Goal: Task Accomplishment & Management: Manage account settings

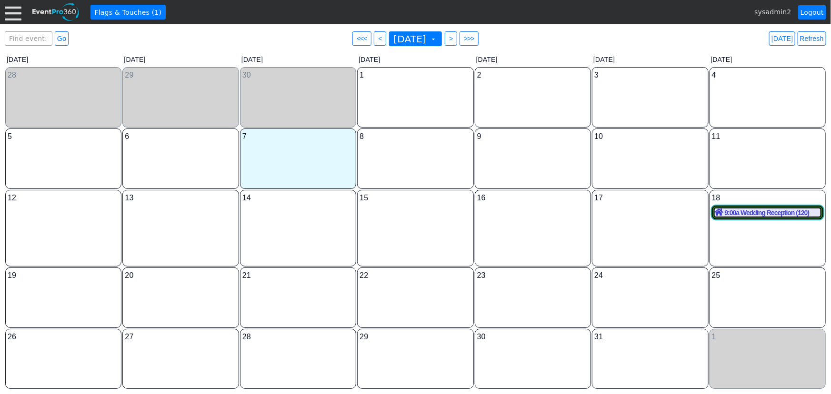
click at [530, 39] on div "Find event: enter title Go ● <<< ● < October 2025 ▼ ● > ● >>> Today Refresh" at bounding box center [416, 38] width 822 height 19
click at [16, 12] on div at bounding box center [13, 12] width 17 height 17
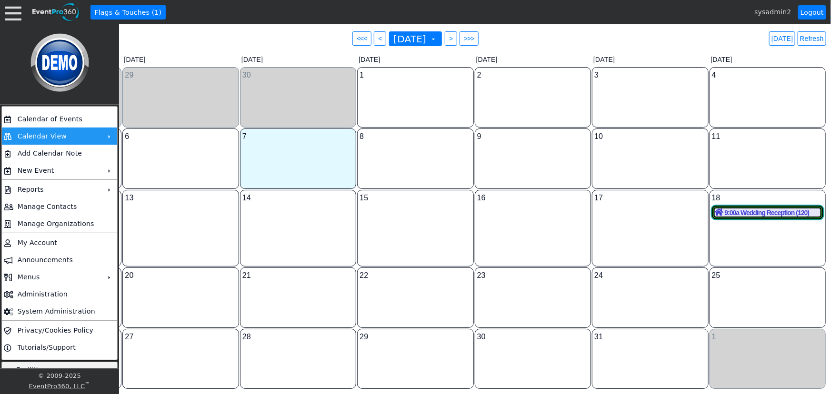
click at [61, 137] on td "Calendar View" at bounding box center [58, 136] width 88 height 17
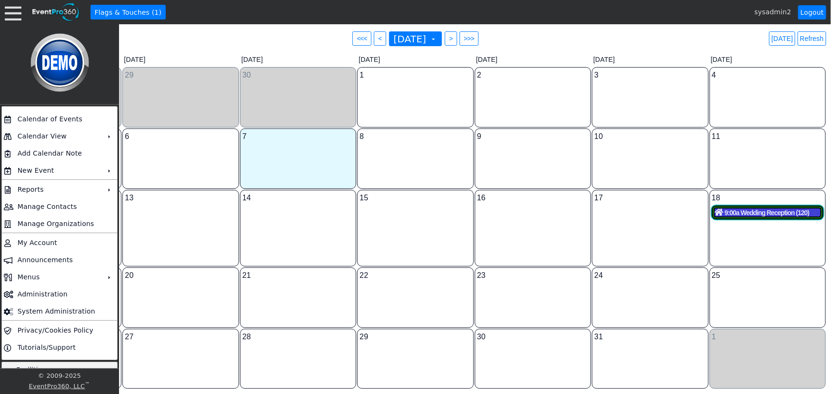
click at [741, 211] on div "9:00a Wedding Reception (120)" at bounding box center [768, 213] width 106 height 9
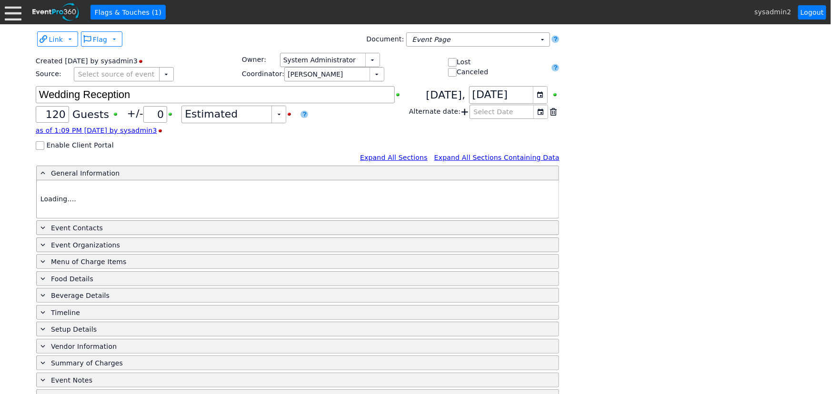
type input "Demo Venue 1"
type input "Wedding"
type input "https://eventpro360.com/"
type input "1040763"
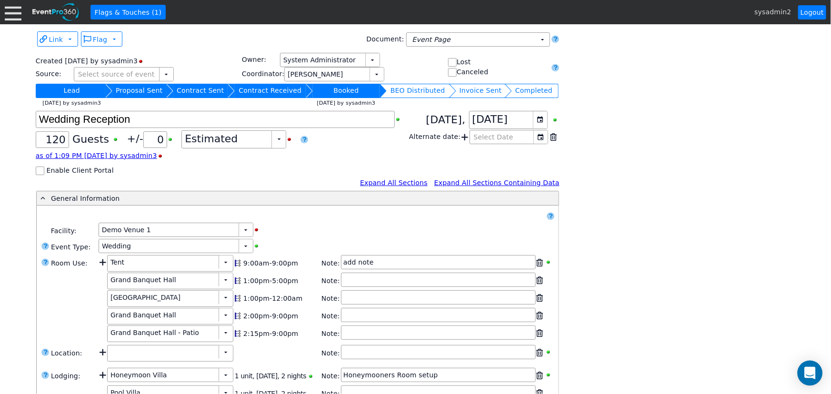
click at [808, 373] on icon "Open Intercom Messenger" at bounding box center [809, 373] width 11 height 12
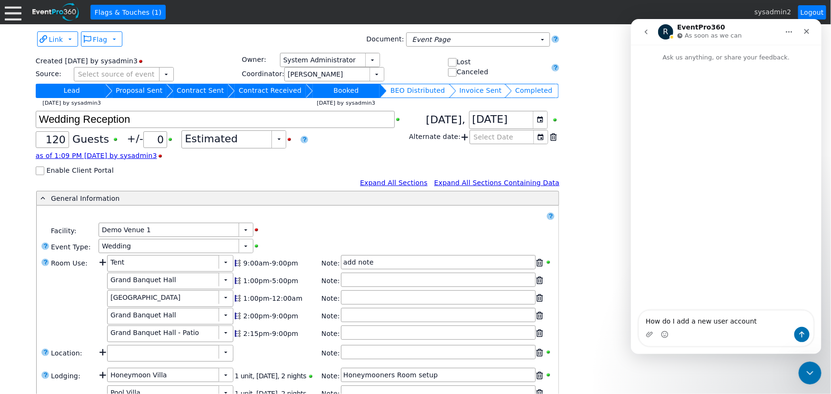
type textarea "How do I add a new user account?"
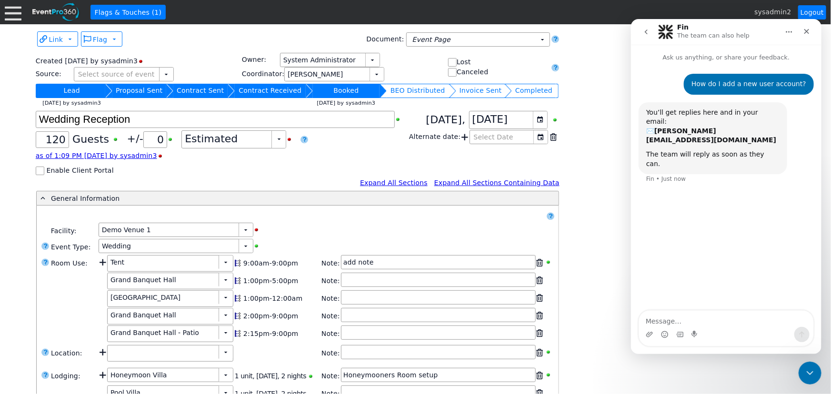
click at [805, 367] on icon "Close Intercom Messenger" at bounding box center [808, 371] width 11 height 11
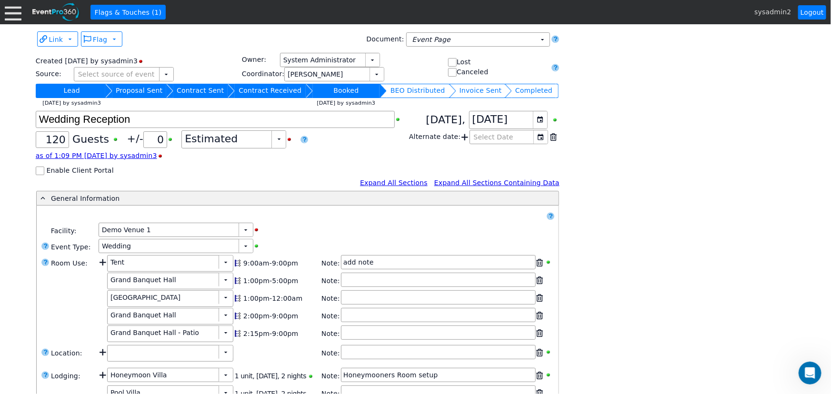
click at [12, 12] on div at bounding box center [13, 12] width 17 height 17
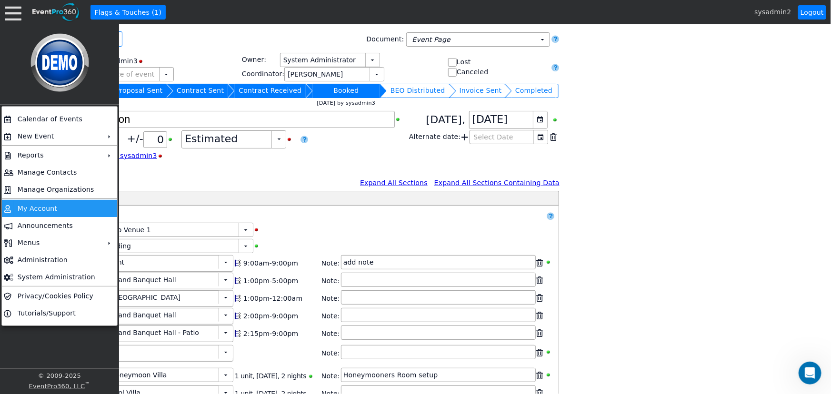
click at [60, 205] on td "My Account" at bounding box center [58, 208] width 88 height 17
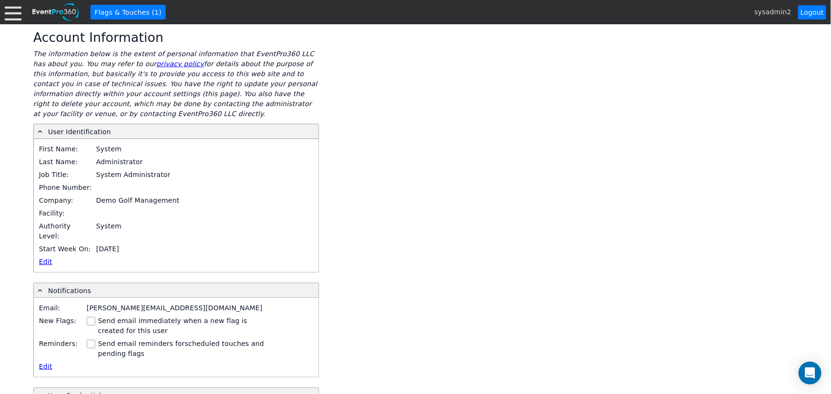
click at [12, 12] on div at bounding box center [13, 12] width 17 height 17
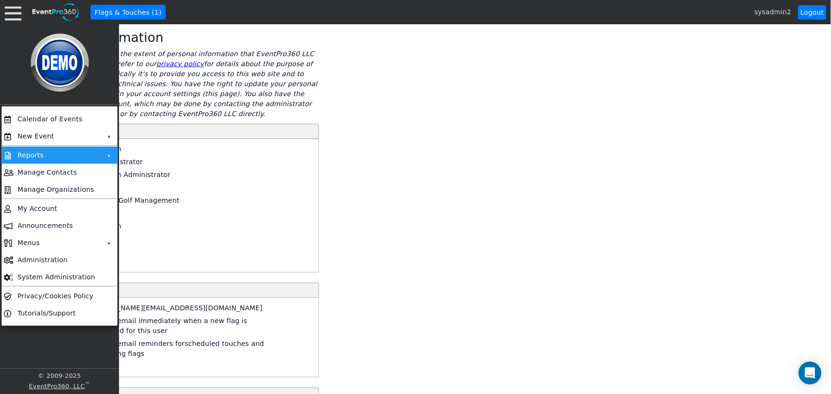
click at [78, 156] on td "Reports" at bounding box center [58, 155] width 88 height 17
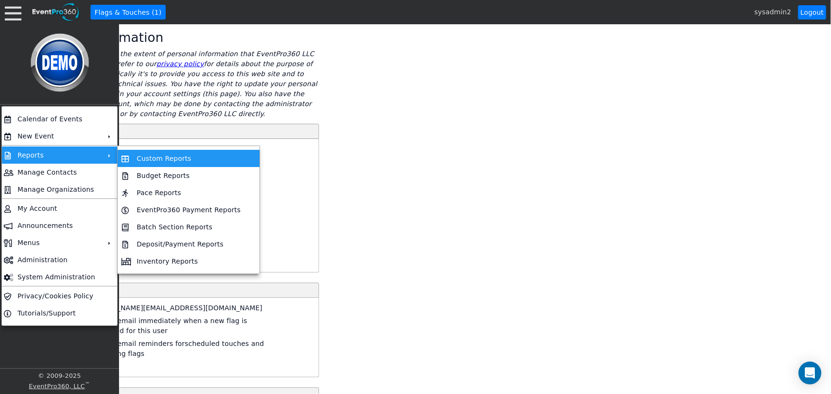
click at [152, 158] on td "Custom Reports" at bounding box center [188, 158] width 111 height 17
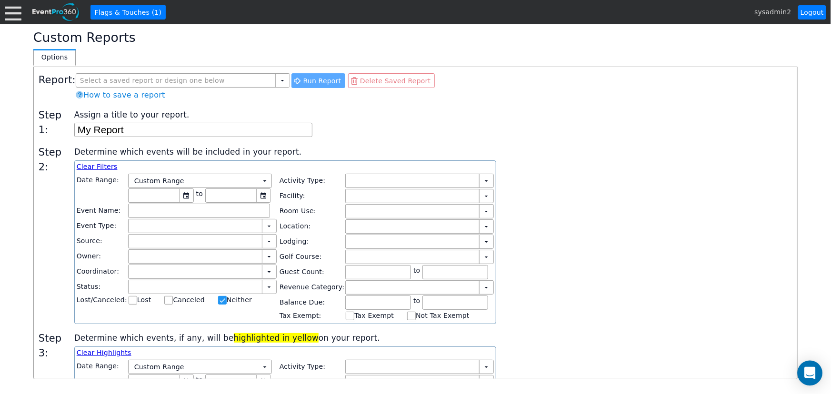
checkbox input "false"
click at [811, 373] on icon "Open Intercom Messenger" at bounding box center [809, 373] width 11 height 12
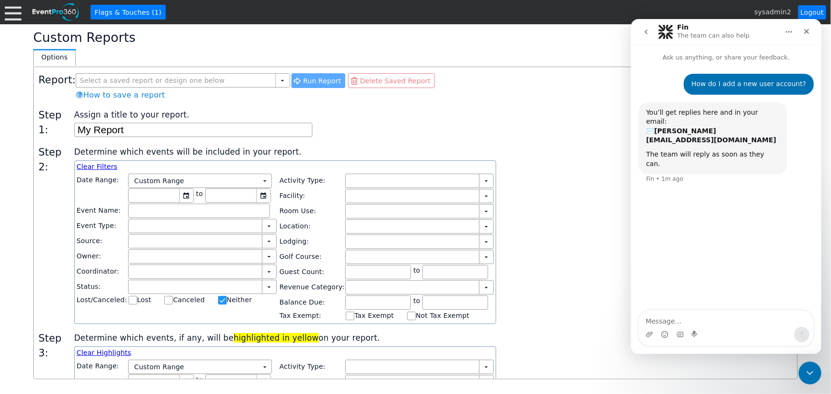
click at [568, 238] on div "Determine which events will be included in your report. Clear Filters Date Rang…" at bounding box center [433, 234] width 718 height 179
click at [804, 31] on icon "Close" at bounding box center [807, 31] width 8 height 8
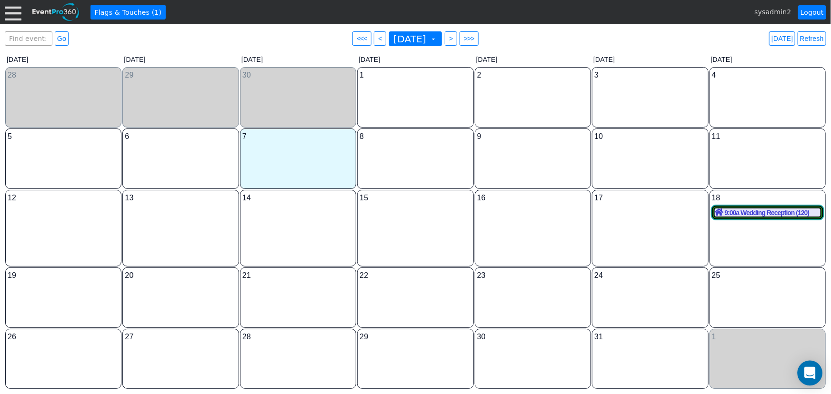
click at [819, 375] on div "Open Intercom Messenger" at bounding box center [810, 373] width 25 height 25
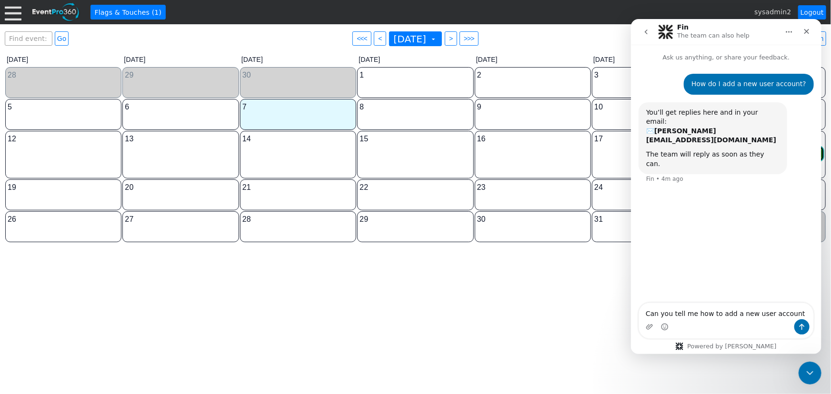
type textarea "Can you tell me how to add a new user account?"
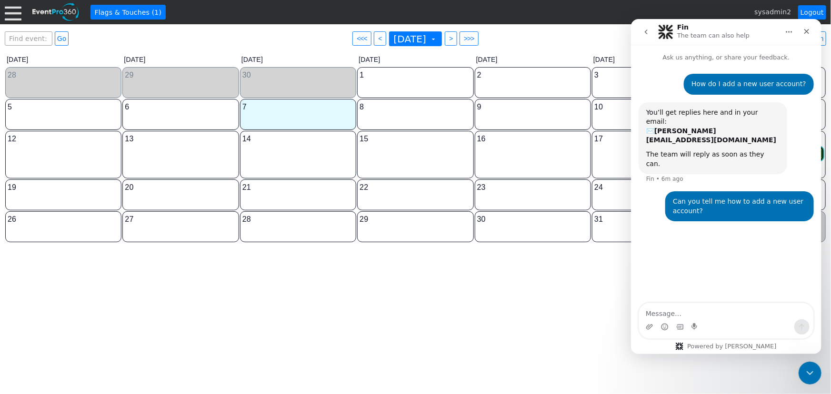
click at [14, 19] on div at bounding box center [13, 12] width 17 height 17
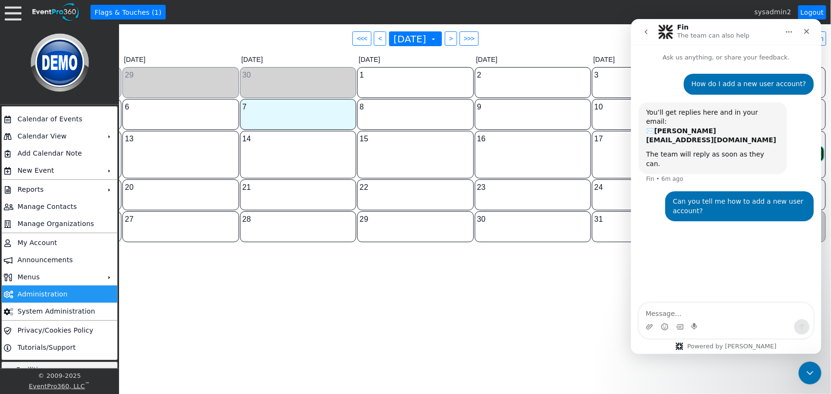
click at [39, 295] on td "Administration" at bounding box center [58, 294] width 88 height 17
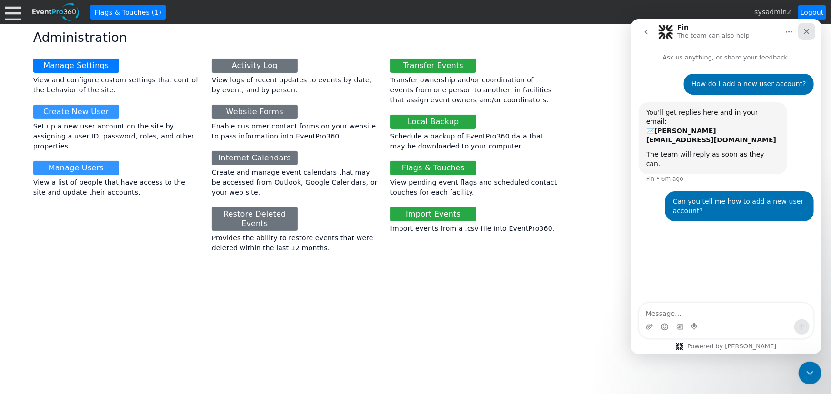
click at [805, 31] on icon "Close" at bounding box center [806, 31] width 5 height 5
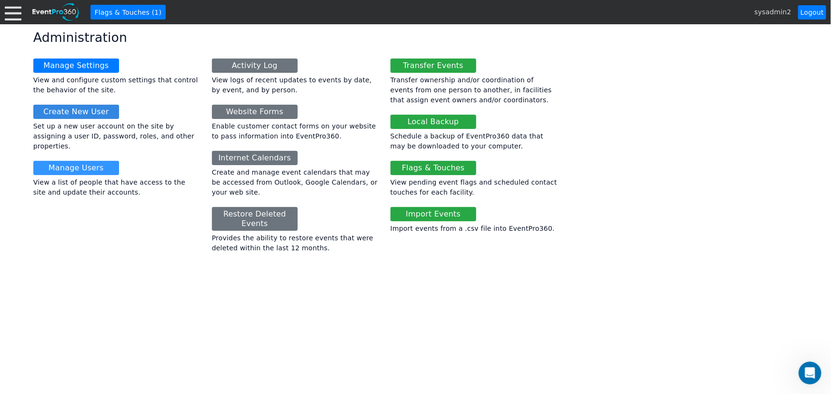
click at [62, 110] on link "Create New User" at bounding box center [76, 112] width 86 height 14
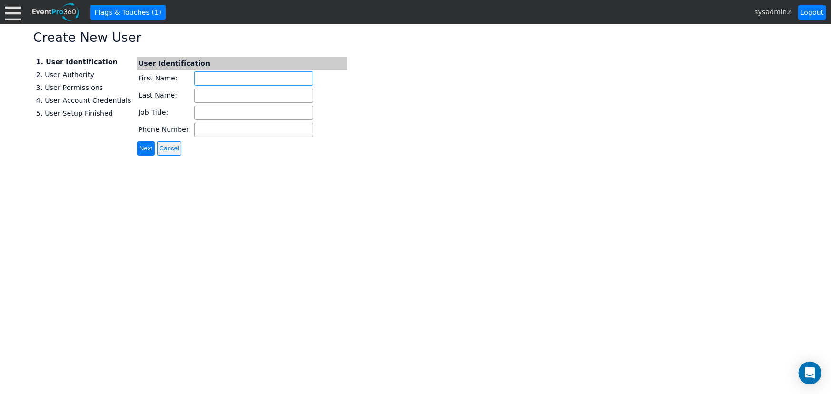
click at [201, 78] on input "First Name:" at bounding box center [253, 78] width 119 height 14
type input "e"
type input "Demo"
type input "Test"
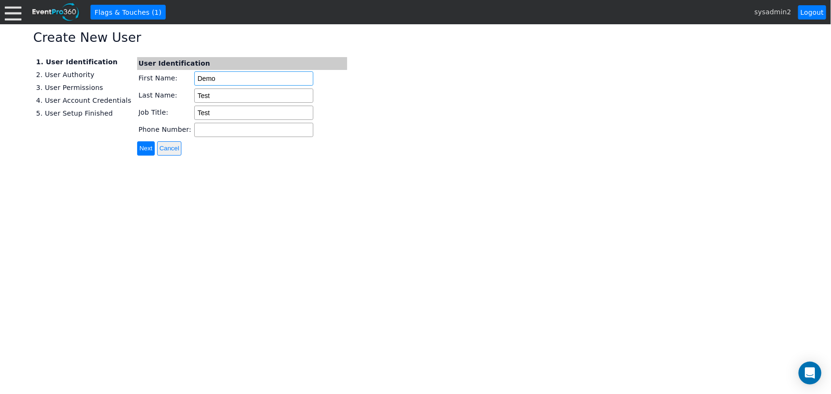
click at [137, 141] on input "Next" at bounding box center [146, 148] width 18 height 14
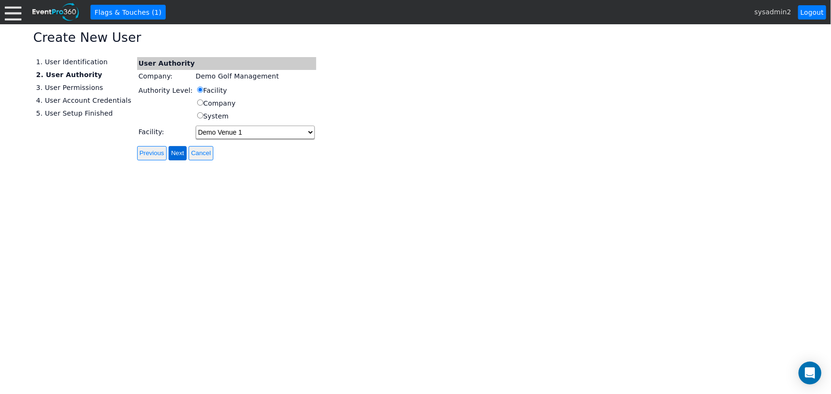
click at [169, 152] on input "Next" at bounding box center [178, 153] width 18 height 14
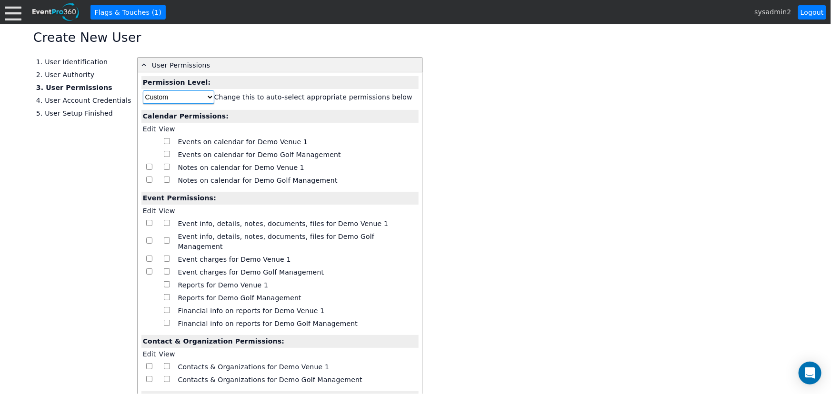
click at [194, 97] on select "Custom Reviewer Editor Manager" at bounding box center [178, 96] width 71 height 13
select select "Manager"
click at [143, 90] on select "Custom Reviewer Editor Manager" at bounding box center [178, 96] width 71 height 13
checkbox input "true"
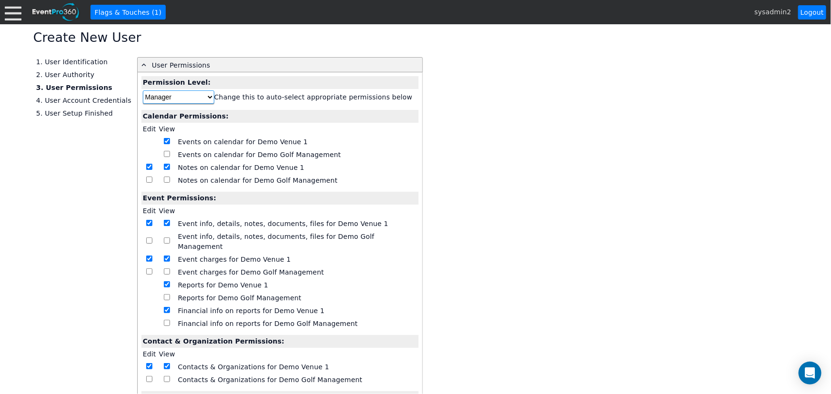
checkbox input "true"
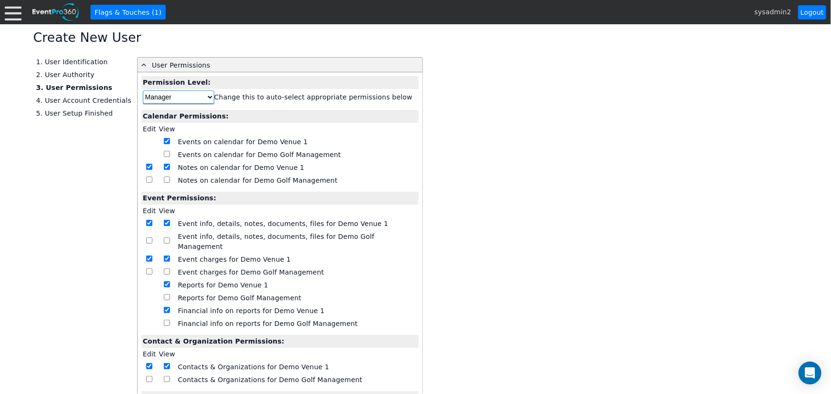
checkbox input "true"
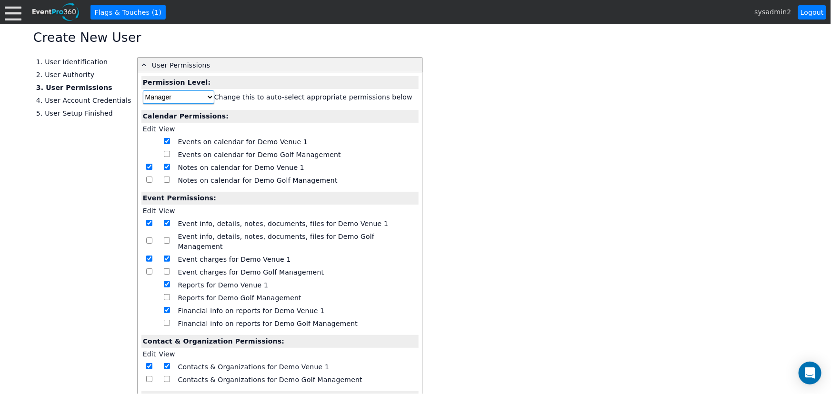
checkbox input "true"
click at [194, 97] on select "Custom Reviewer Editor Manager" at bounding box center [178, 96] width 71 height 13
click at [143, 90] on select "Custom Reviewer Editor Manager" at bounding box center [178, 96] width 71 height 13
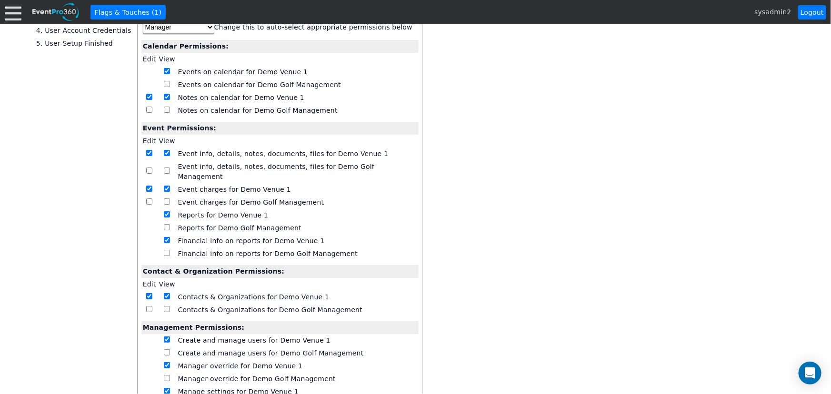
scroll to position [162, 0]
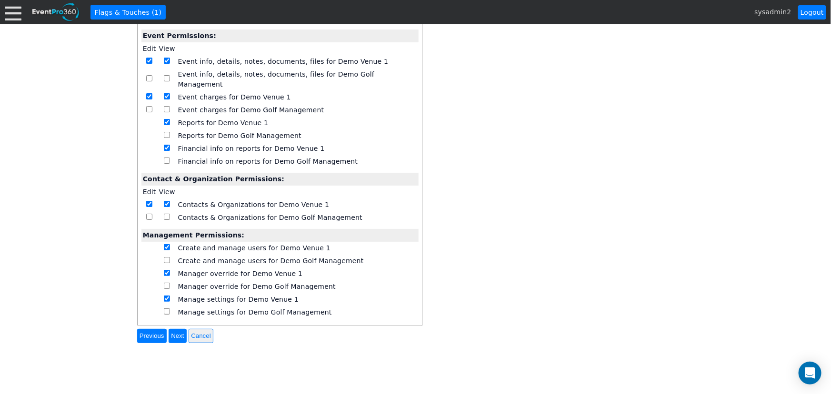
click at [137, 329] on input "Previous" at bounding box center [152, 336] width 30 height 14
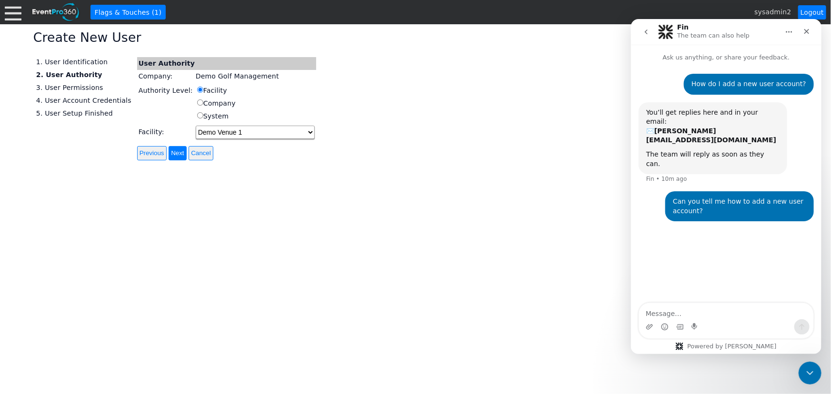
click at [197, 104] on input "Company" at bounding box center [200, 103] width 6 height 6
radio input "true"
click at [806, 29] on icon "Close" at bounding box center [807, 31] width 8 height 8
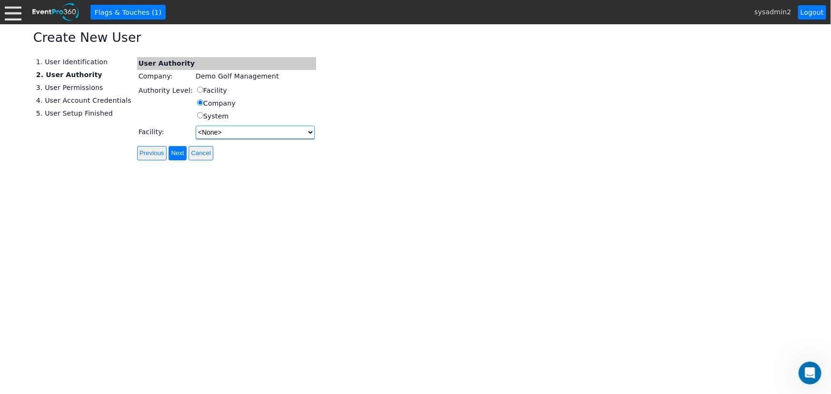
click at [226, 132] on select "<None> Demo Venue 1 Demo Golf Course 2 Demo Golf Course 3 Demo Wedding Planner" at bounding box center [255, 132] width 119 height 13
click at [241, 98] on td "Facility Company System" at bounding box center [255, 103] width 122 height 41
click at [169, 153] on input "Next" at bounding box center [178, 153] width 18 height 14
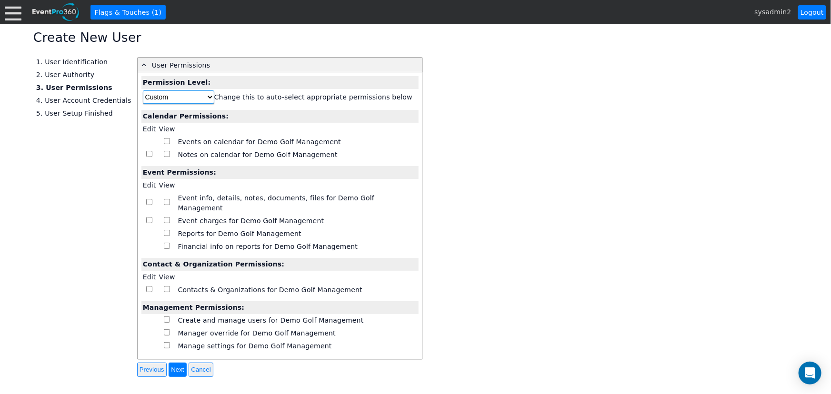
click at [190, 96] on select "Custom Reviewer Editor Manager" at bounding box center [178, 96] width 71 height 13
select select "Manager"
click at [143, 90] on select "Custom Reviewer Editor Manager" at bounding box center [178, 96] width 71 height 13
checkbox input "true"
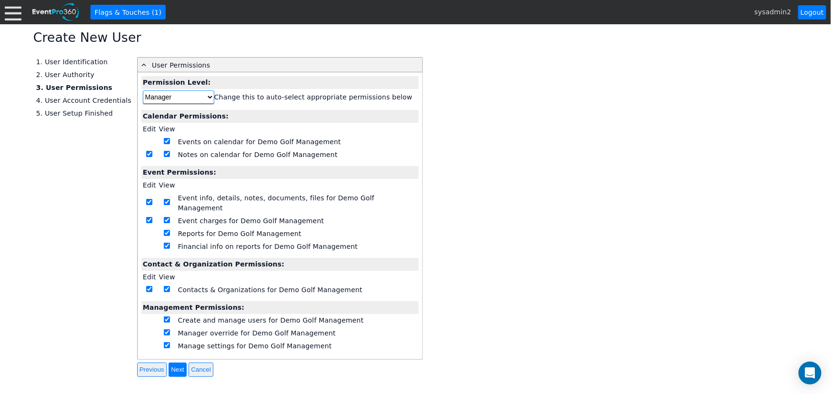
checkbox input "true"
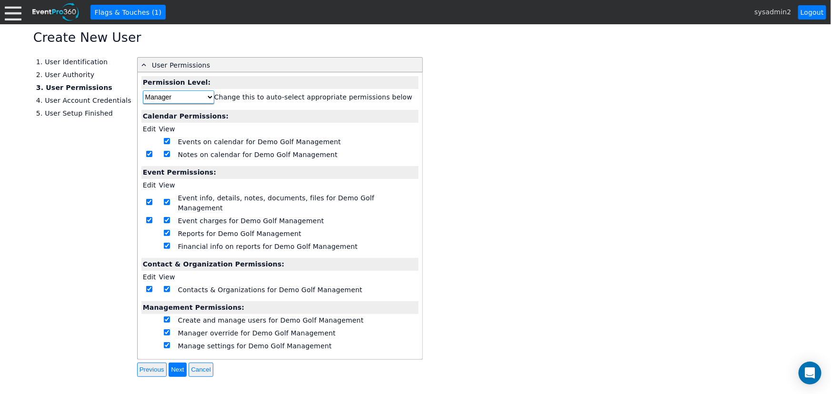
checkbox input "true"
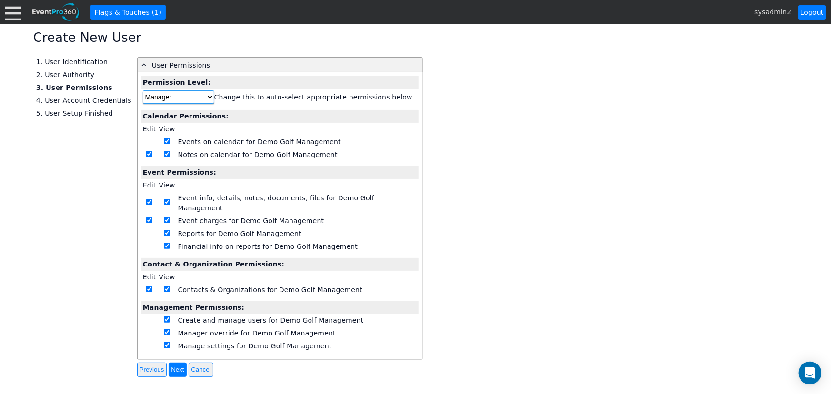
checkbox input "true"
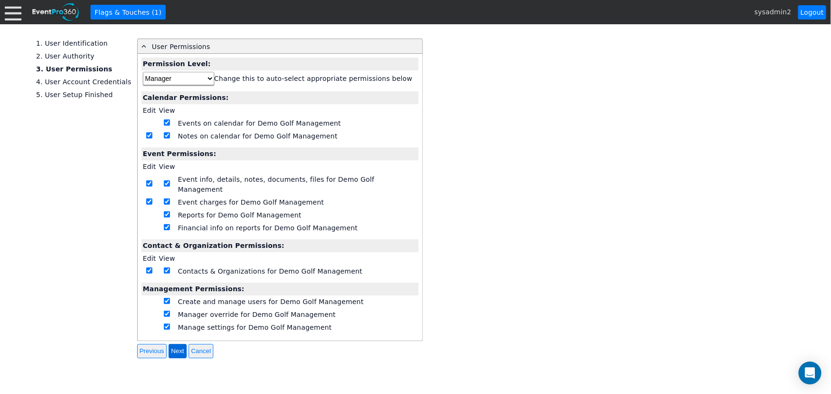
scroll to position [34, 0]
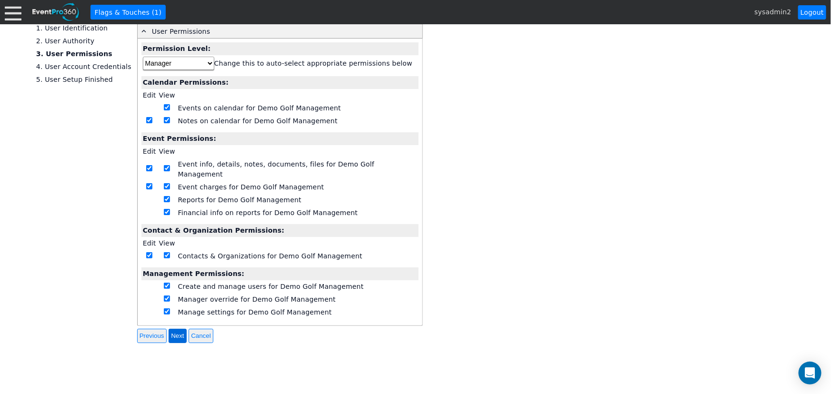
click at [169, 329] on input "Next" at bounding box center [178, 336] width 18 height 14
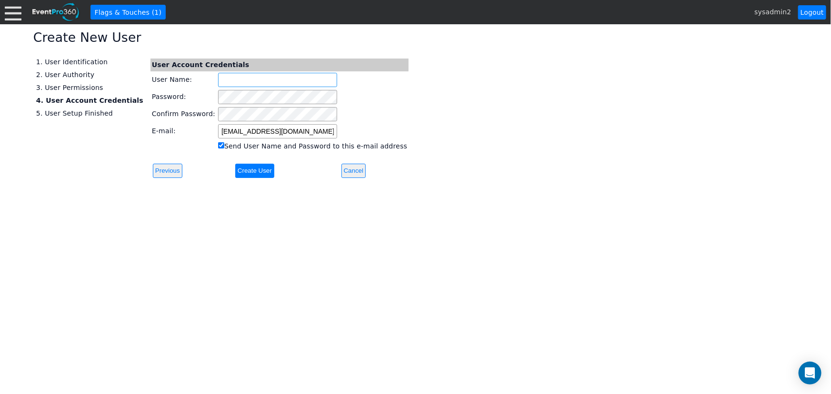
click at [218, 80] on input "User Name:" at bounding box center [277, 80] width 119 height 14
type input "demotest"
click at [235, 171] on input "Create User" at bounding box center [254, 171] width 39 height 14
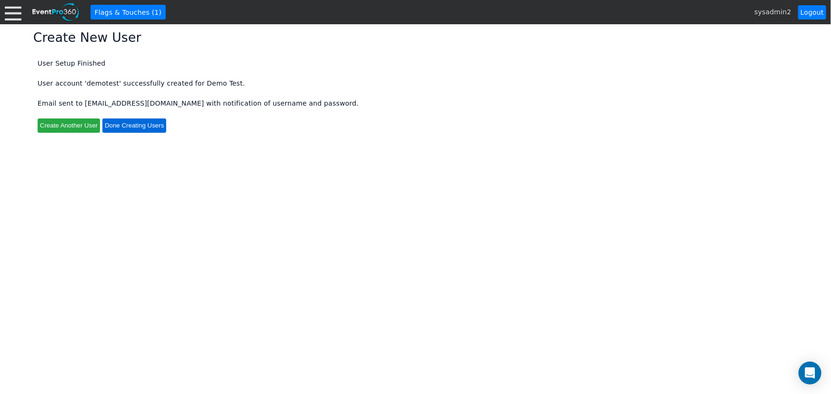
click at [137, 127] on input "Done Creating Users" at bounding box center [134, 126] width 64 height 14
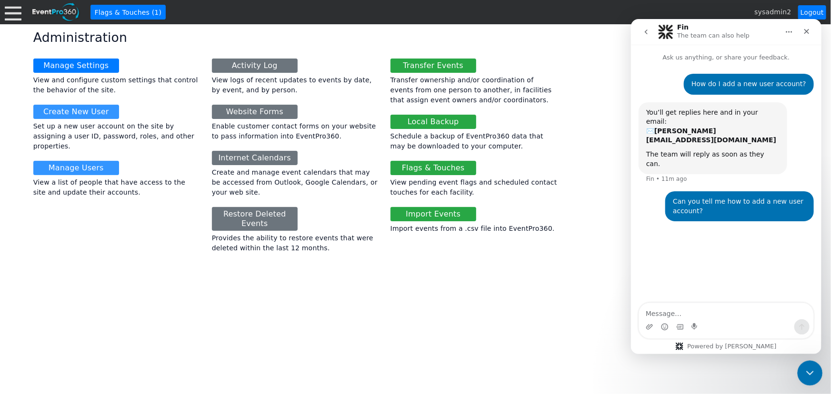
click at [808, 372] on icon "Close Intercom Messenger" at bounding box center [808, 372] width 7 height 4
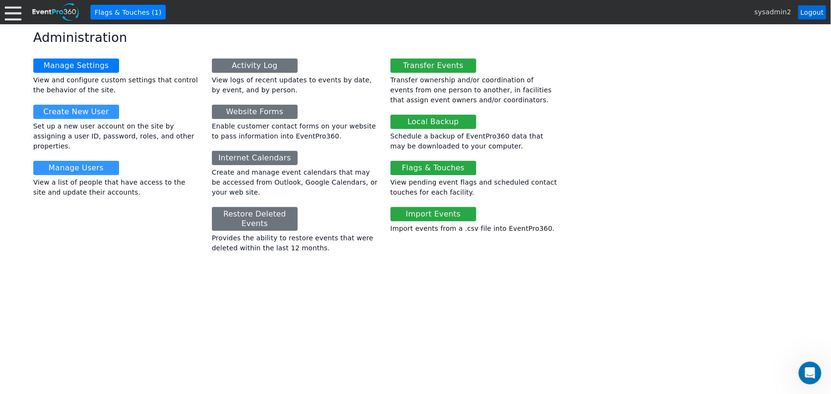
click at [811, 12] on link "Logout" at bounding box center [812, 12] width 28 height 14
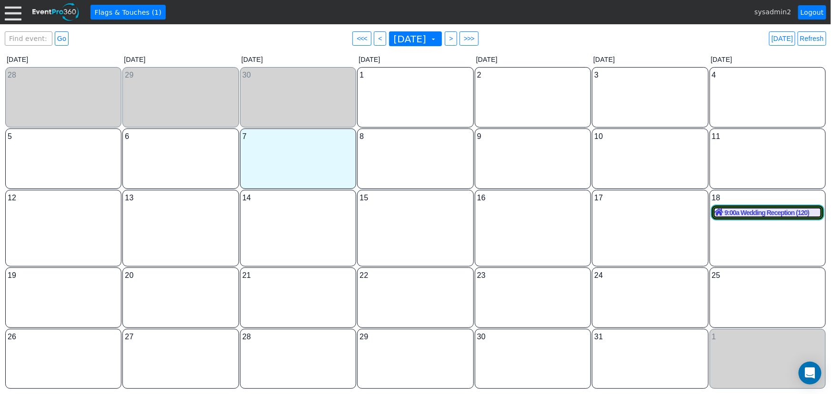
click at [5, 14] on div at bounding box center [13, 12] width 17 height 17
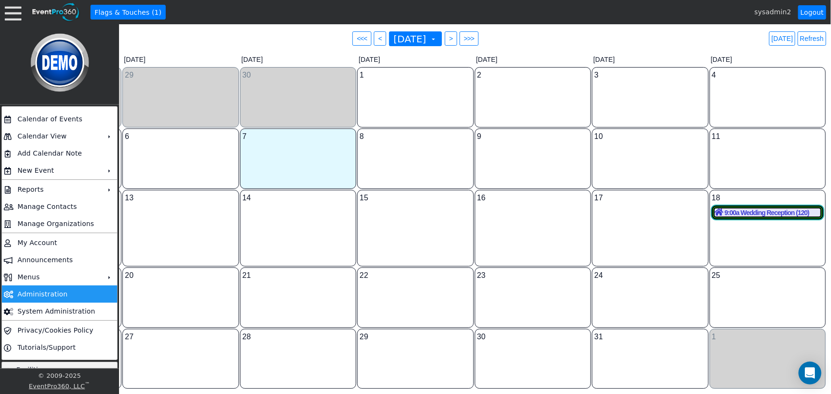
click at [43, 290] on td "Administration" at bounding box center [58, 294] width 88 height 17
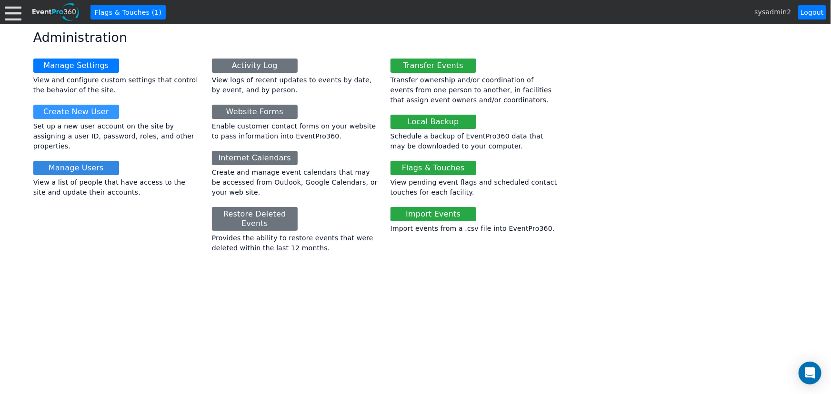
click at [61, 161] on link "Manage Users" at bounding box center [76, 168] width 86 height 14
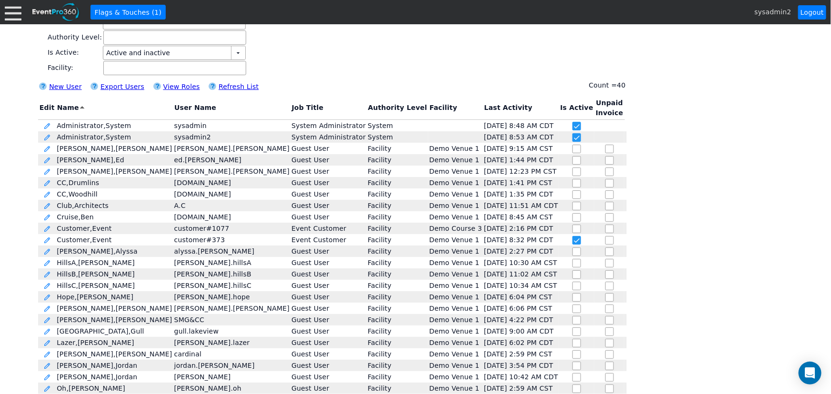
scroll to position [86, 0]
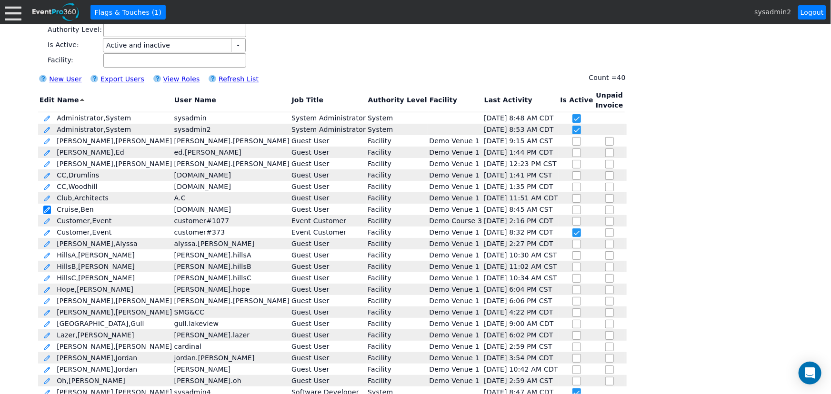
click at [43, 209] on link at bounding box center [47, 210] width 8 height 9
click at [573, 257] on input "checkbox" at bounding box center [578, 257] width 10 height 10
checkbox input "true"
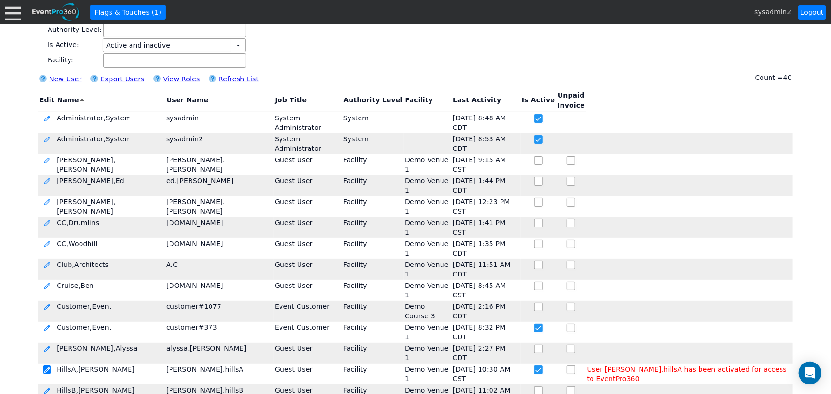
click at [47, 366] on link at bounding box center [47, 370] width 8 height 9
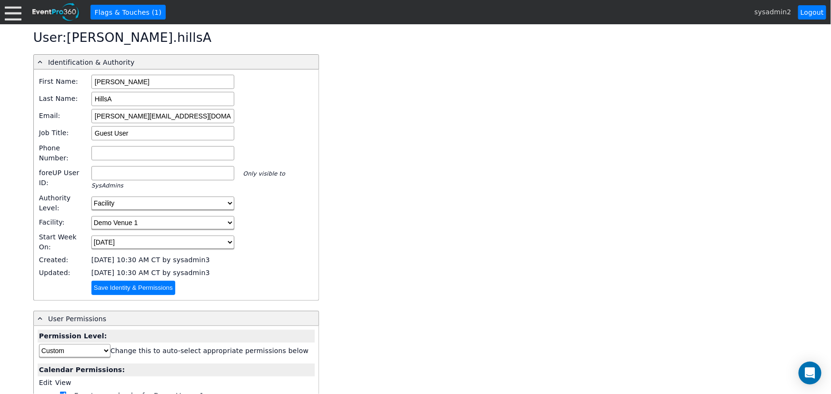
click at [51, 280] on td at bounding box center [64, 288] width 52 height 17
click at [213, 280] on td "Save Identity & Permissions" at bounding box center [202, 288] width 225 height 17
click at [62, 280] on td at bounding box center [64, 288] width 52 height 17
click at [202, 280] on td "Save Identity & Permissions" at bounding box center [202, 288] width 225 height 17
drag, startPoint x: 254, startPoint y: 256, endPoint x: 271, endPoint y: 251, distance: 16.8
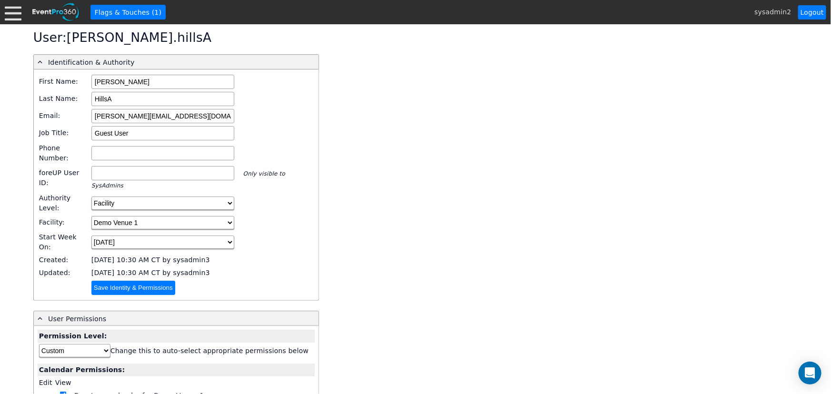
click at [255, 280] on td "Save Identity & Permissions" at bounding box center [202, 288] width 225 height 17
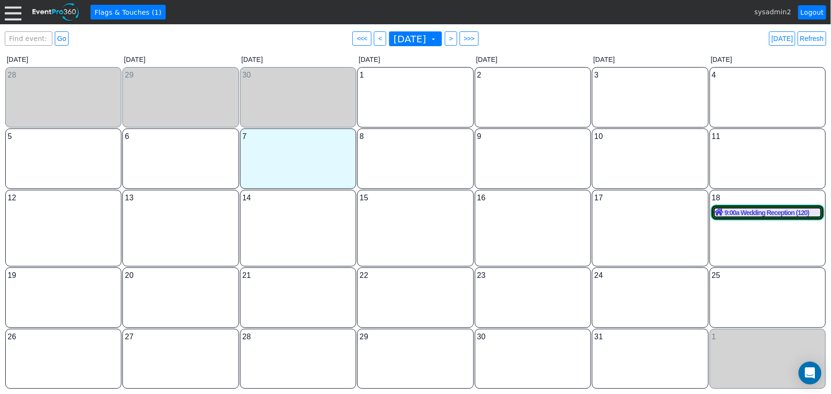
click at [11, 15] on div at bounding box center [13, 12] width 17 height 17
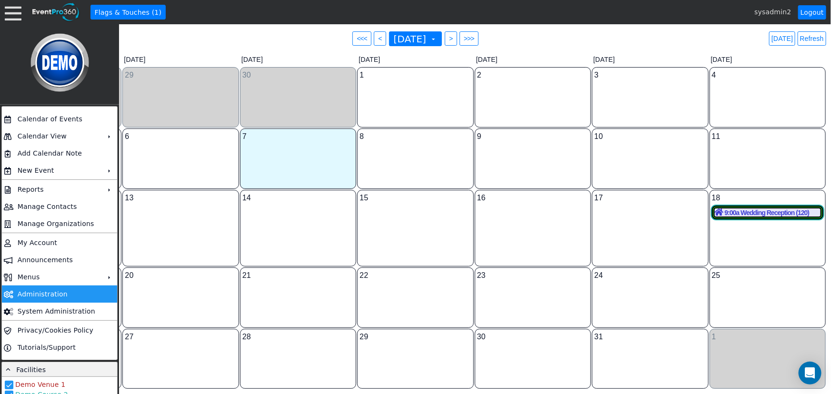
click at [40, 295] on td "Administration" at bounding box center [58, 294] width 88 height 17
click at [376, 42] on span "<" at bounding box center [379, 39] width 7 height 10
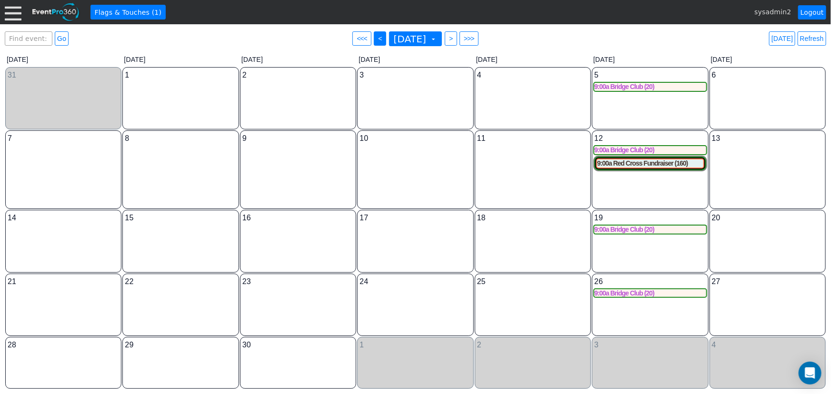
click at [374, 38] on span "● <" at bounding box center [380, 38] width 12 height 14
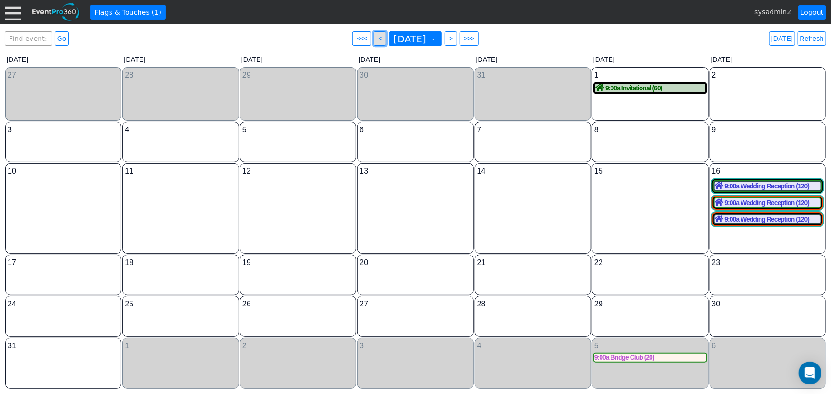
click at [376, 40] on span "<" at bounding box center [379, 39] width 7 height 10
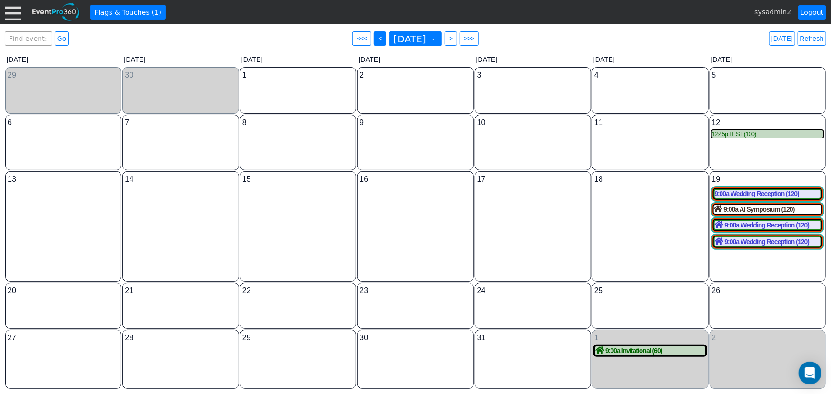
click at [376, 40] on span "<" at bounding box center [379, 39] width 7 height 10
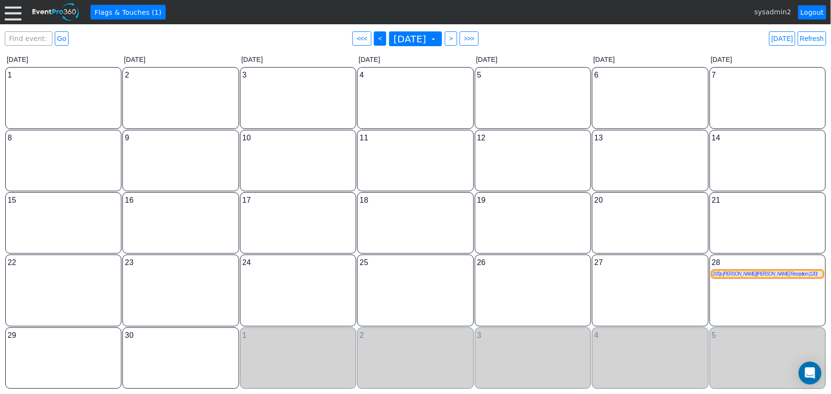
click at [376, 40] on span "<" at bounding box center [379, 39] width 7 height 10
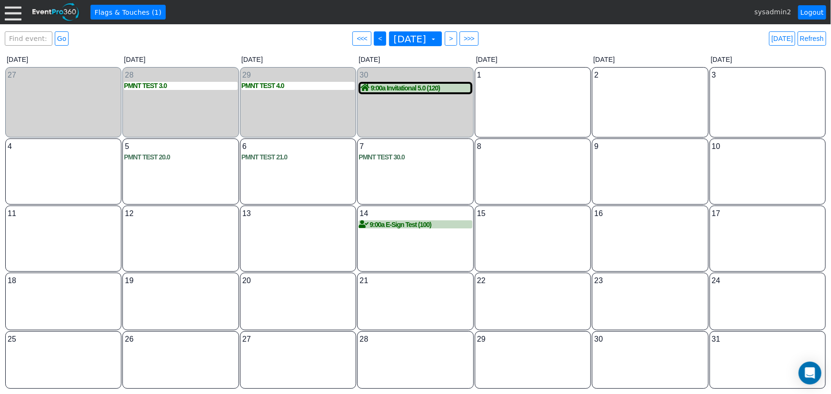
click at [376, 40] on span "<" at bounding box center [379, 39] width 7 height 10
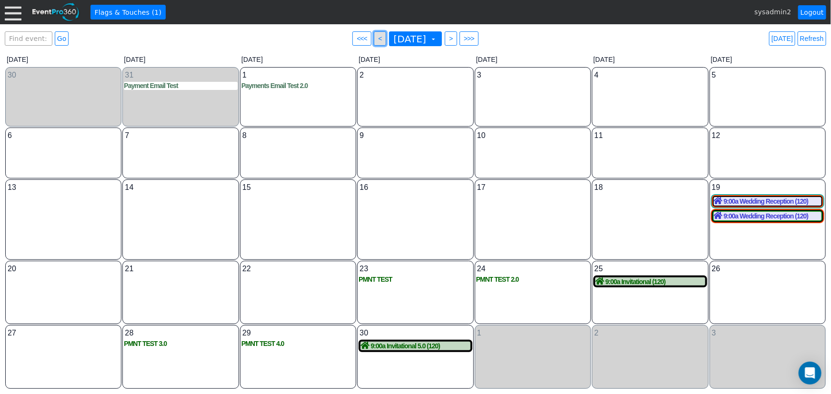
click at [376, 40] on span "<" at bounding box center [379, 39] width 7 height 10
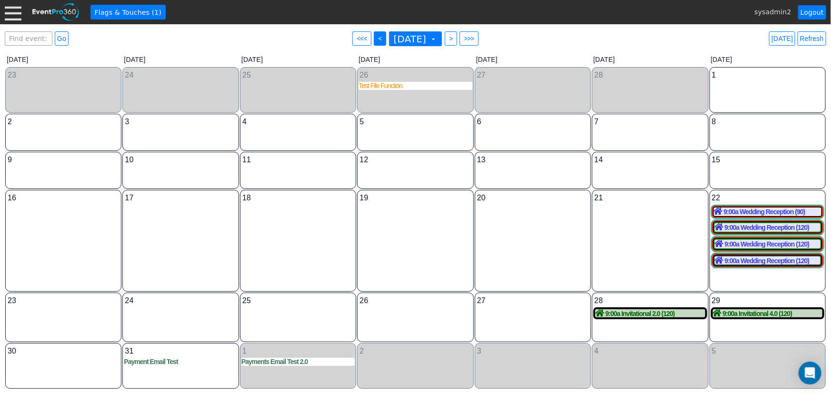
click at [376, 40] on span "<" at bounding box center [379, 39] width 7 height 10
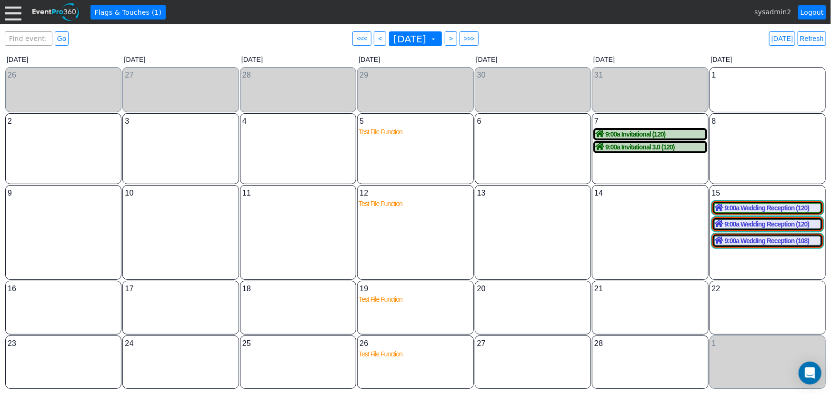
click at [387, 40] on div "February 2025 ▼" at bounding box center [415, 38] width 56 height 19
click at [376, 40] on span "<" at bounding box center [379, 39] width 7 height 10
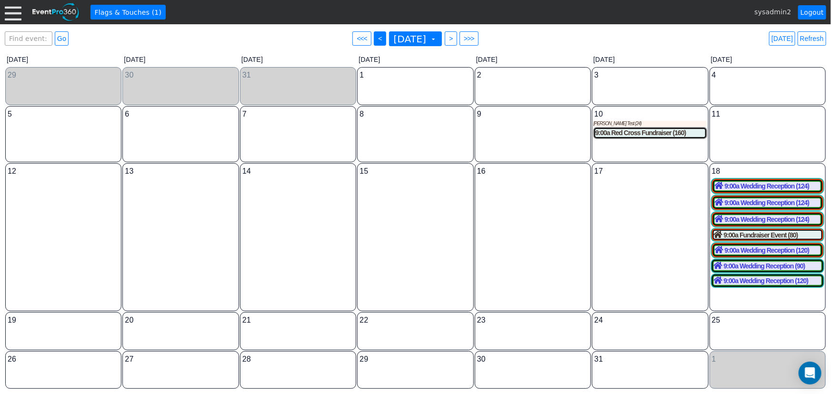
click at [376, 40] on span "<" at bounding box center [379, 39] width 7 height 10
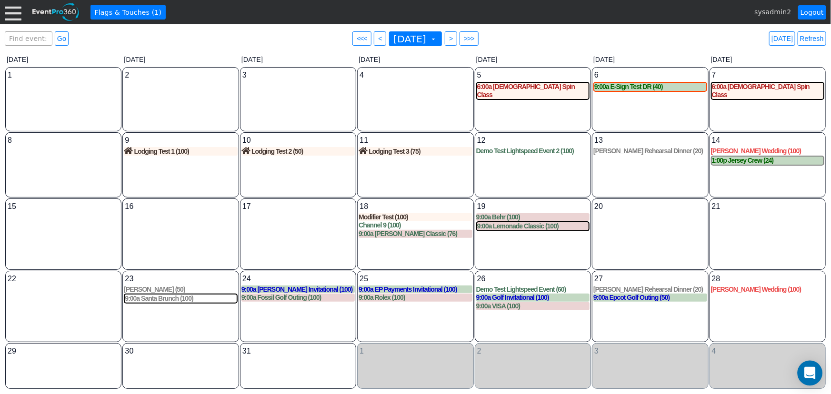
click at [810, 373] on icon "Open Intercom Messenger" at bounding box center [809, 373] width 11 height 12
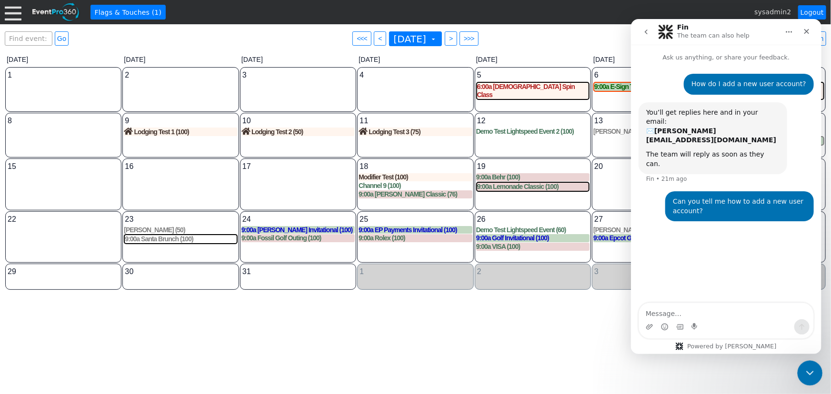
click at [810, 373] on icon "Close Intercom Messenger" at bounding box center [808, 371] width 11 height 11
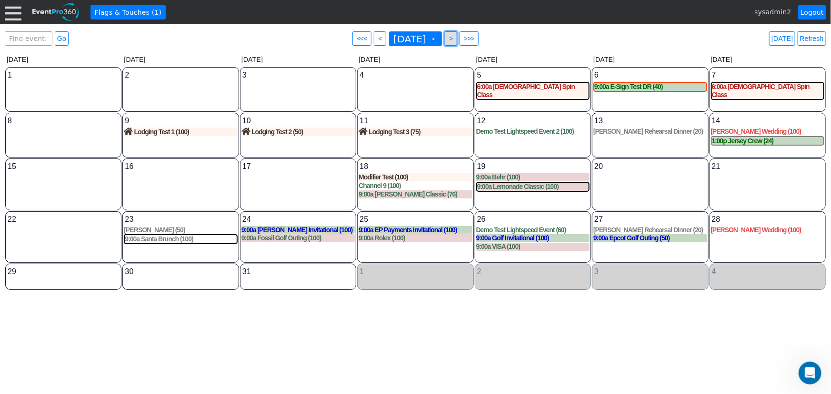
click at [454, 38] on span ">" at bounding box center [450, 39] width 7 height 10
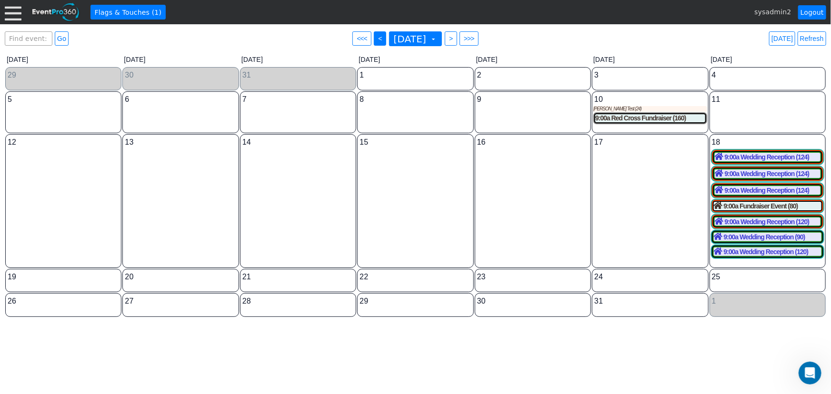
click at [376, 40] on span "<" at bounding box center [379, 39] width 7 height 10
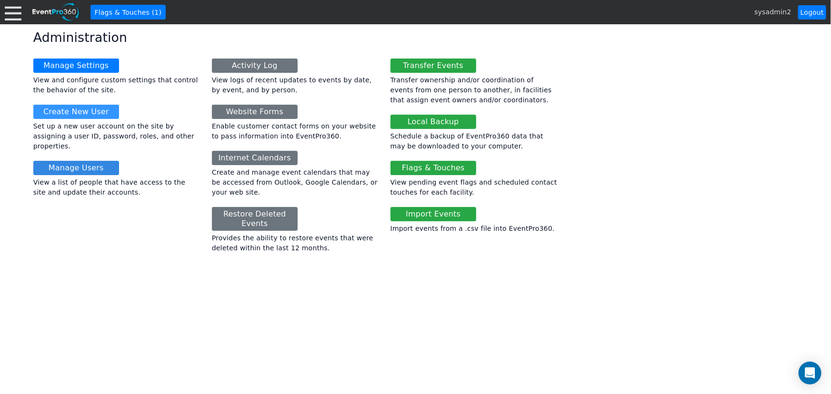
click at [69, 161] on link "Manage Users" at bounding box center [76, 168] width 86 height 14
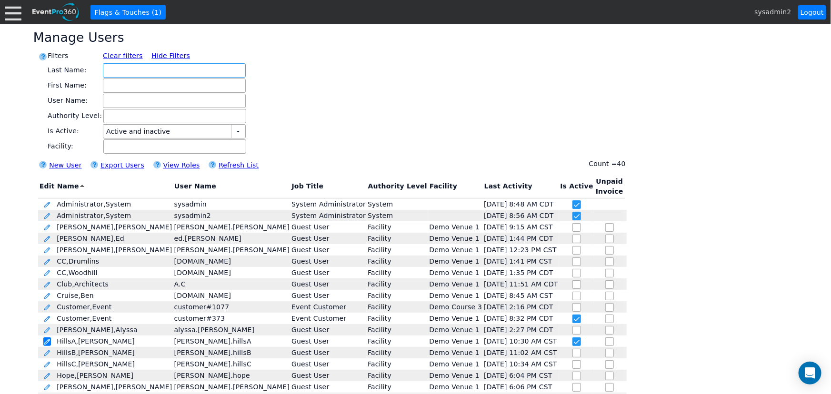
click at [43, 344] on link at bounding box center [47, 342] width 8 height 9
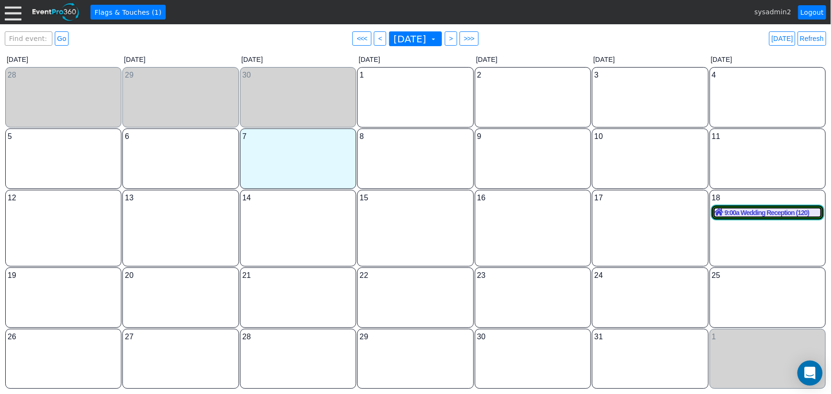
click at [814, 374] on icon "Open Intercom Messenger" at bounding box center [809, 373] width 11 height 12
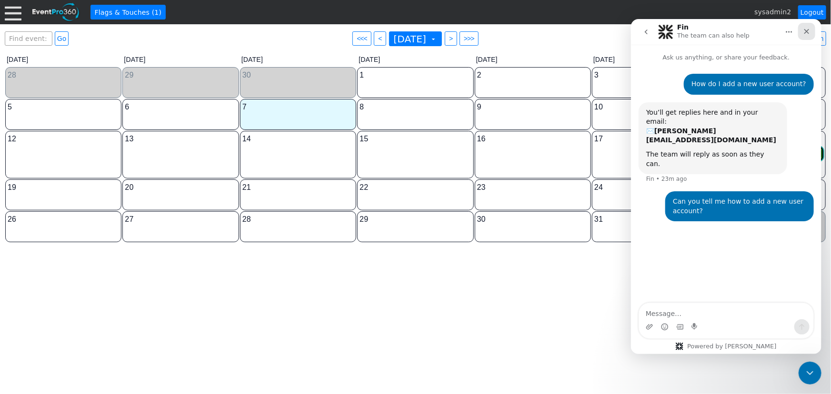
click at [804, 31] on icon "Close" at bounding box center [807, 31] width 8 height 8
